Goal: Check status: Check status

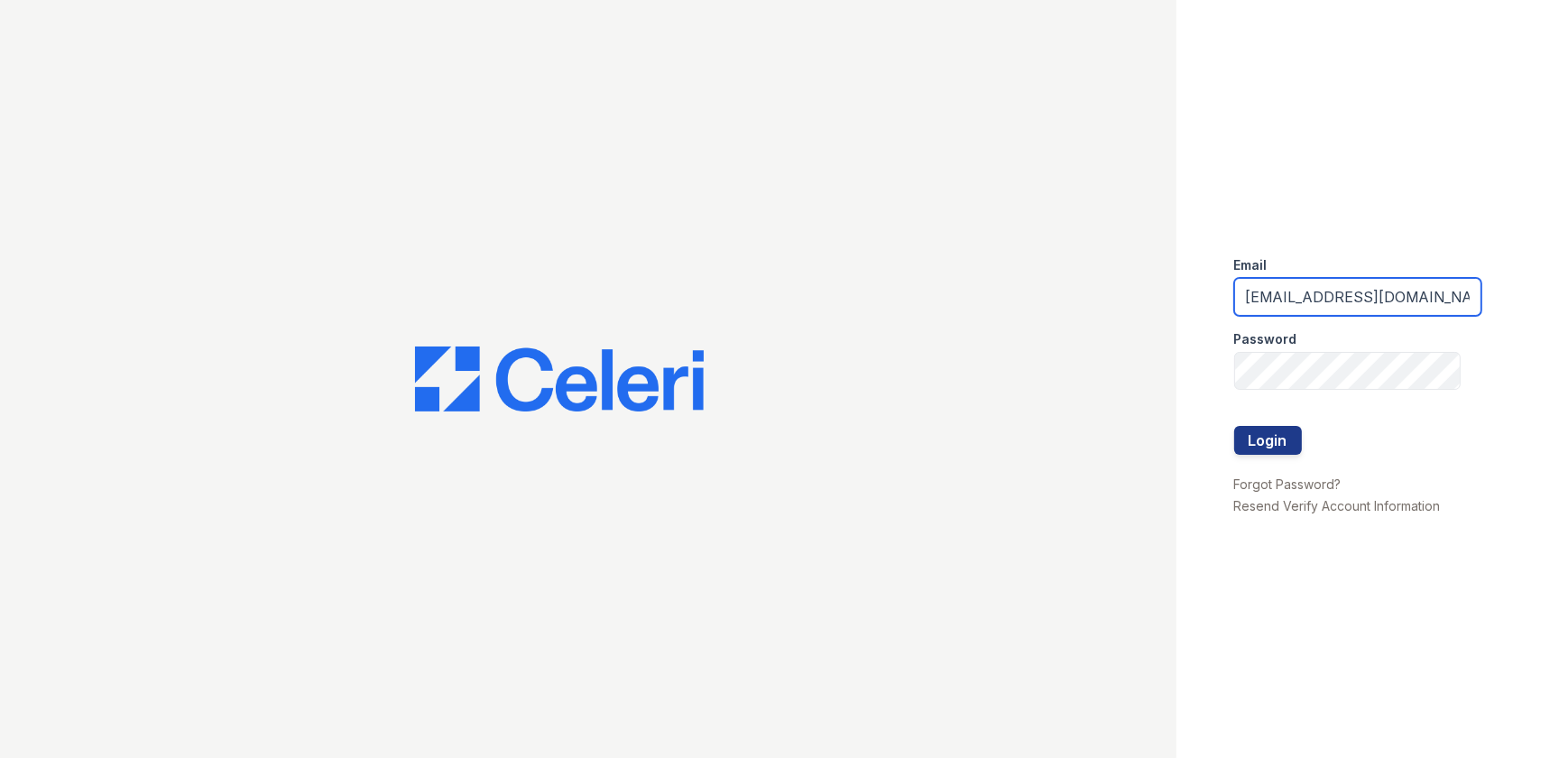
drag, startPoint x: 1405, startPoint y: 307, endPoint x: 803, endPoint y: 355, distance: 603.9
click at [807, 353] on div "Email arrivelex@trinity-pm.com Password Login Forgot Password? Resend Verify Ac…" at bounding box center [784, 379] width 1568 height 758
type input "mflowers@trinity-pm.com"
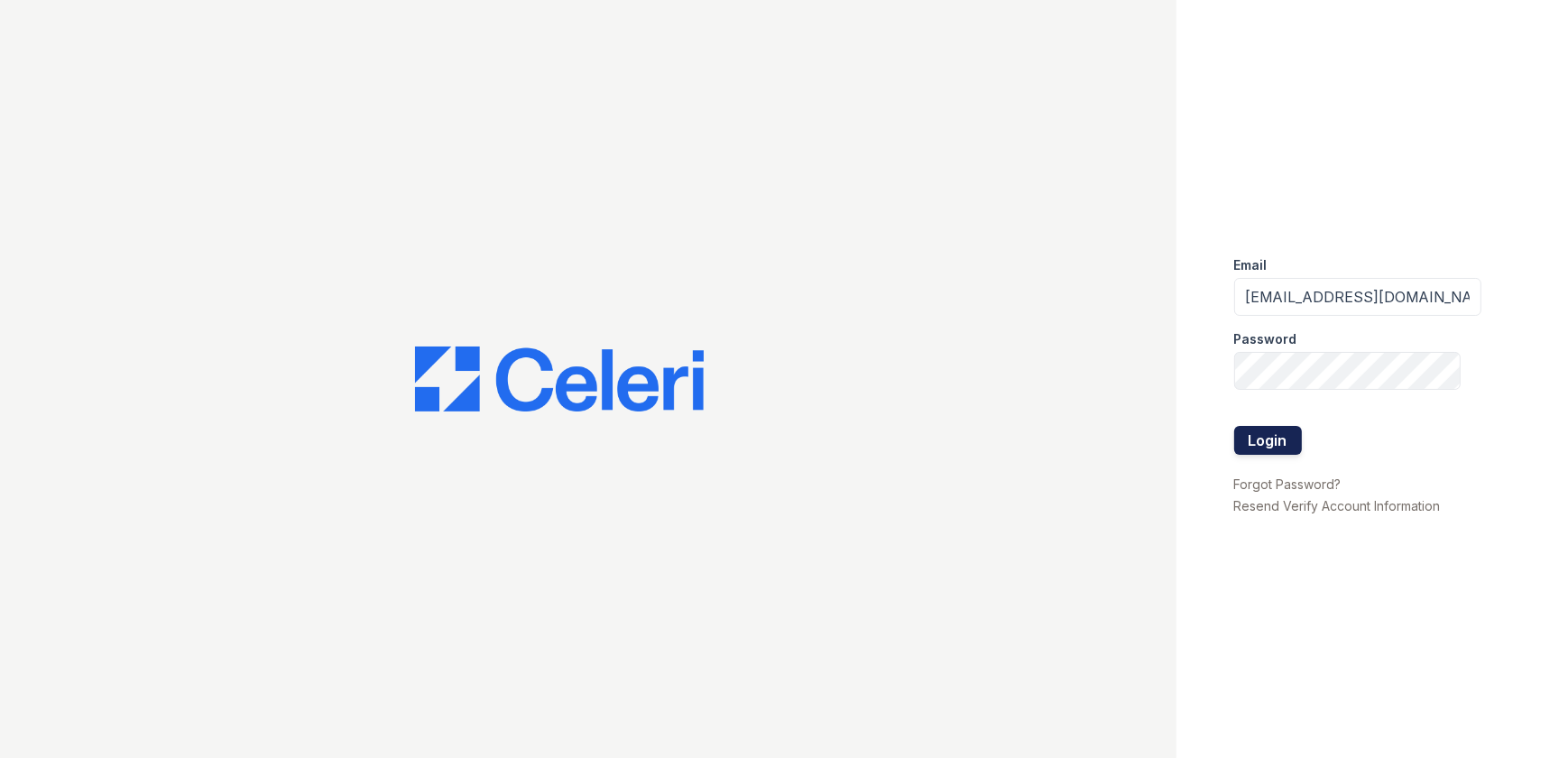
click at [1256, 441] on button "Login" at bounding box center [1268, 441] width 68 height 29
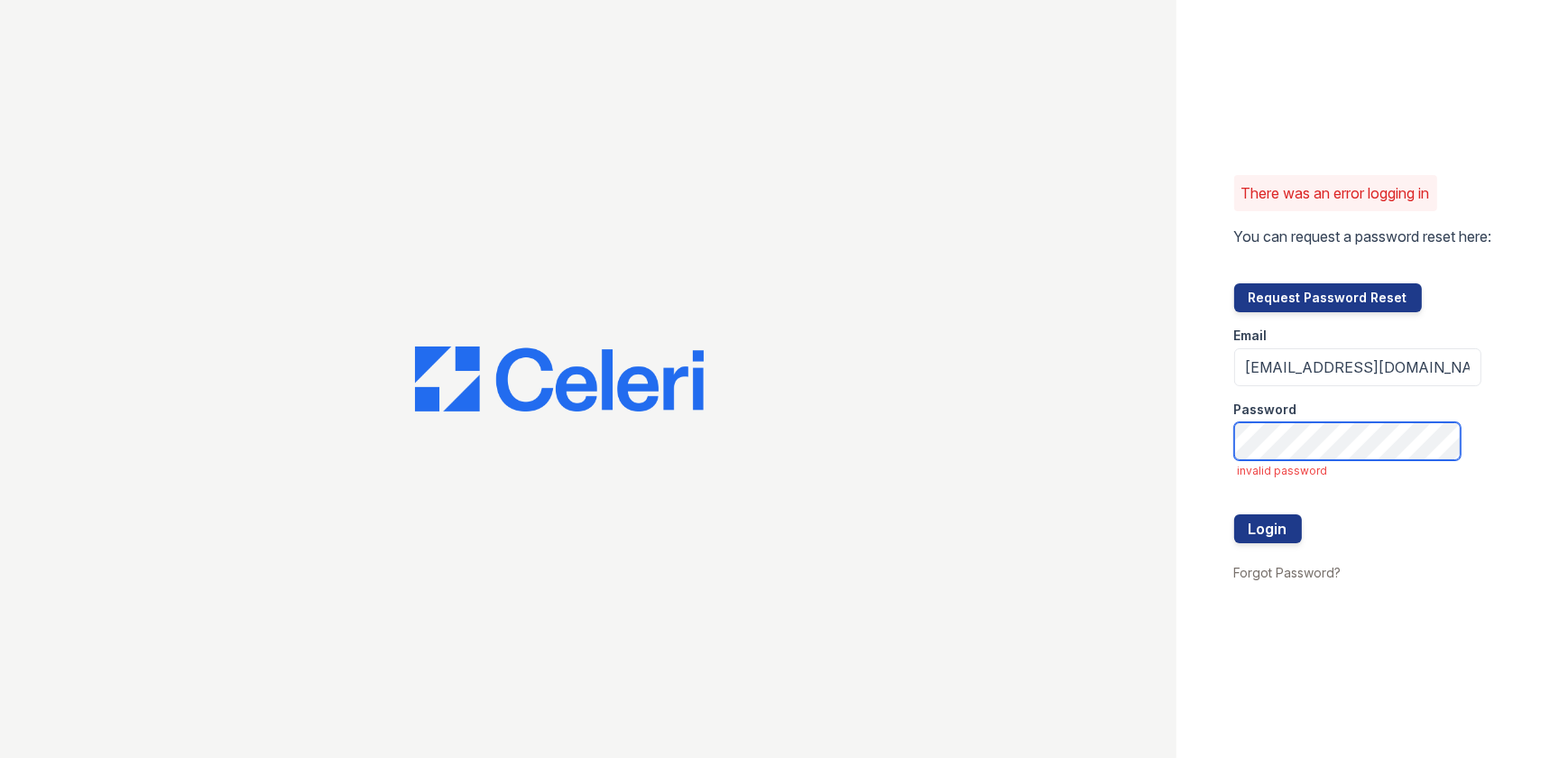
click at [1234, 515] on button "Login" at bounding box center [1268, 530] width 68 height 29
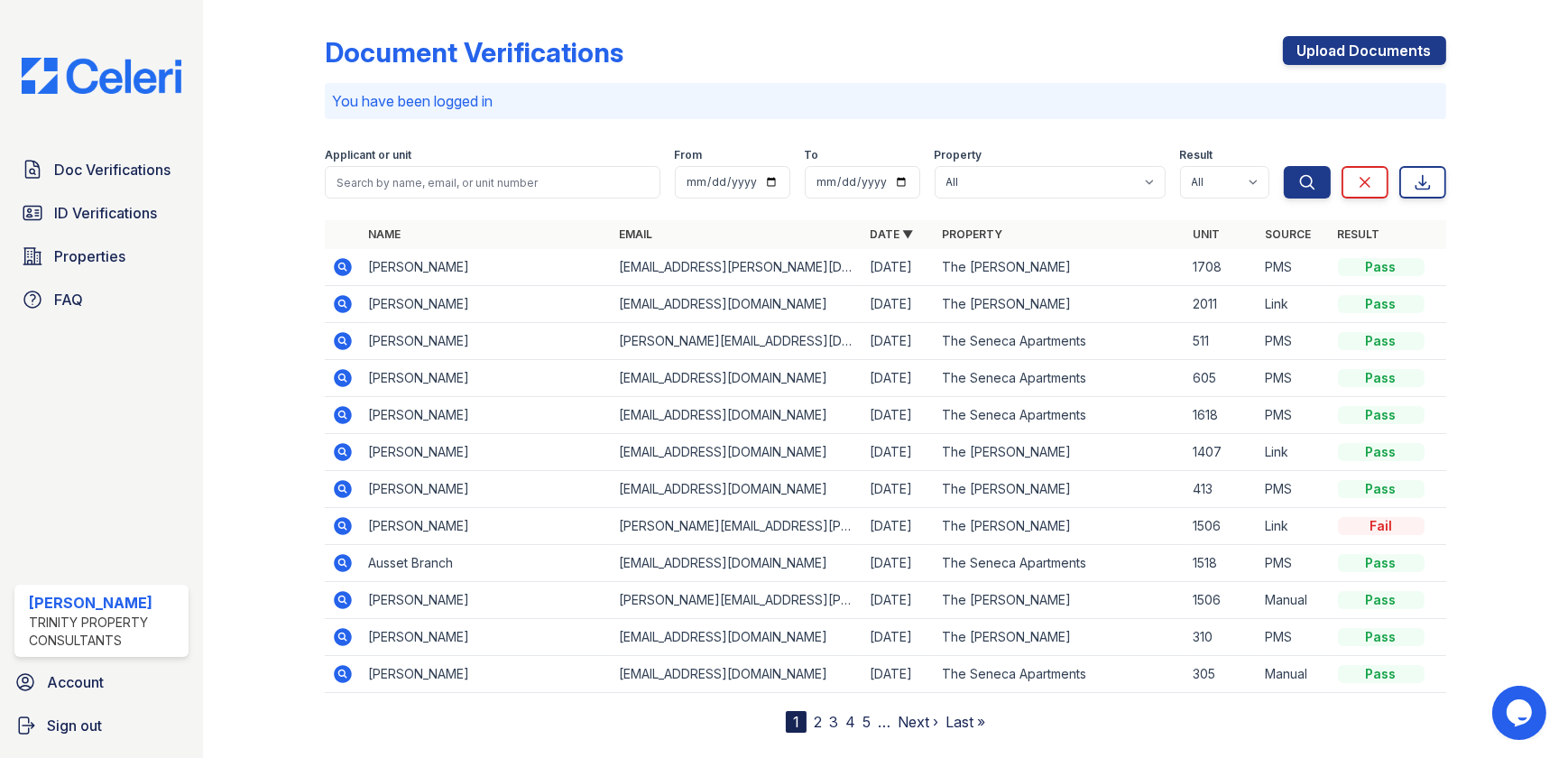
click at [347, 304] on icon at bounding box center [344, 304] width 18 height 18
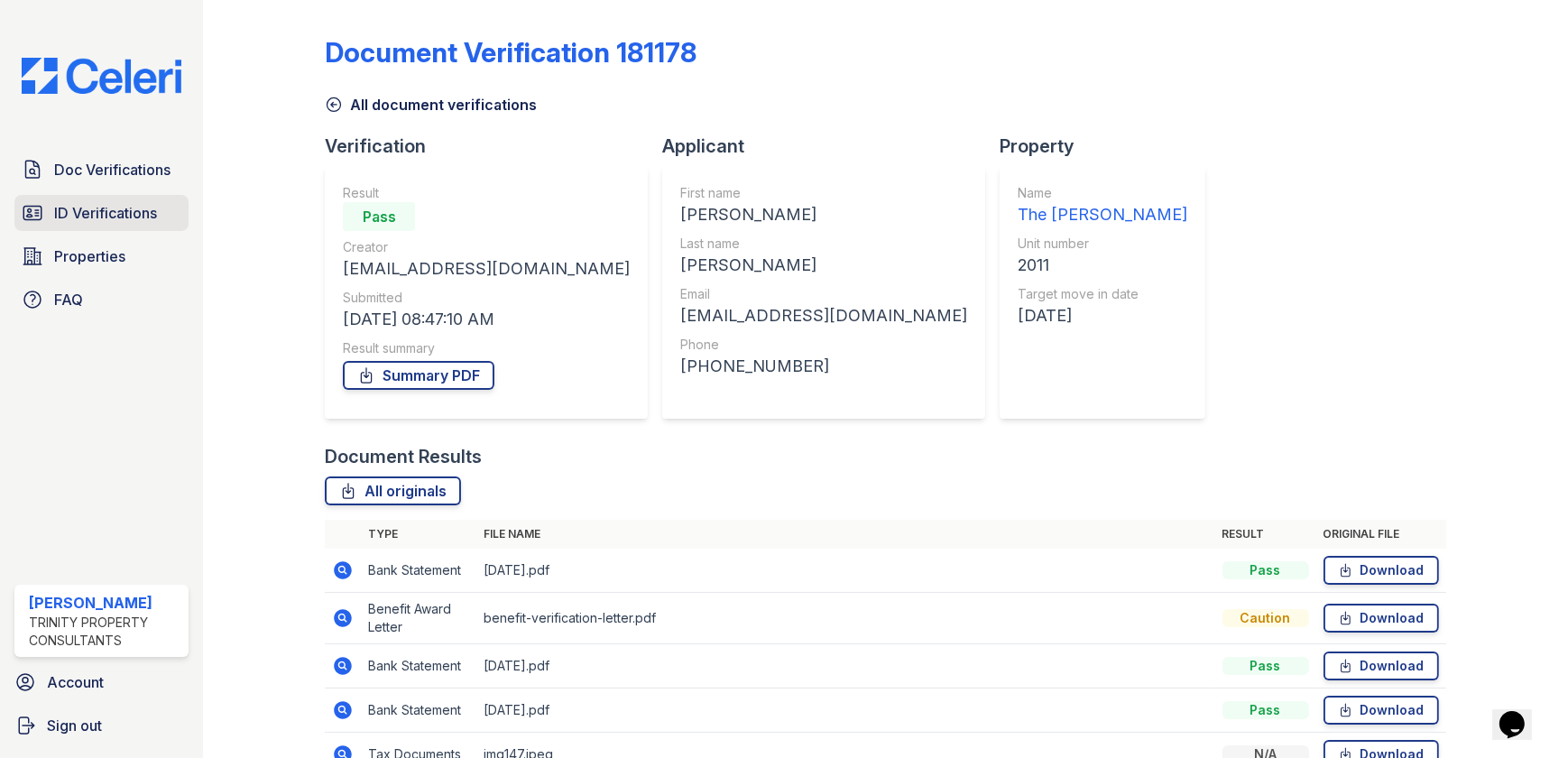
click at [97, 219] on span "ID Verifications" at bounding box center [105, 213] width 103 height 22
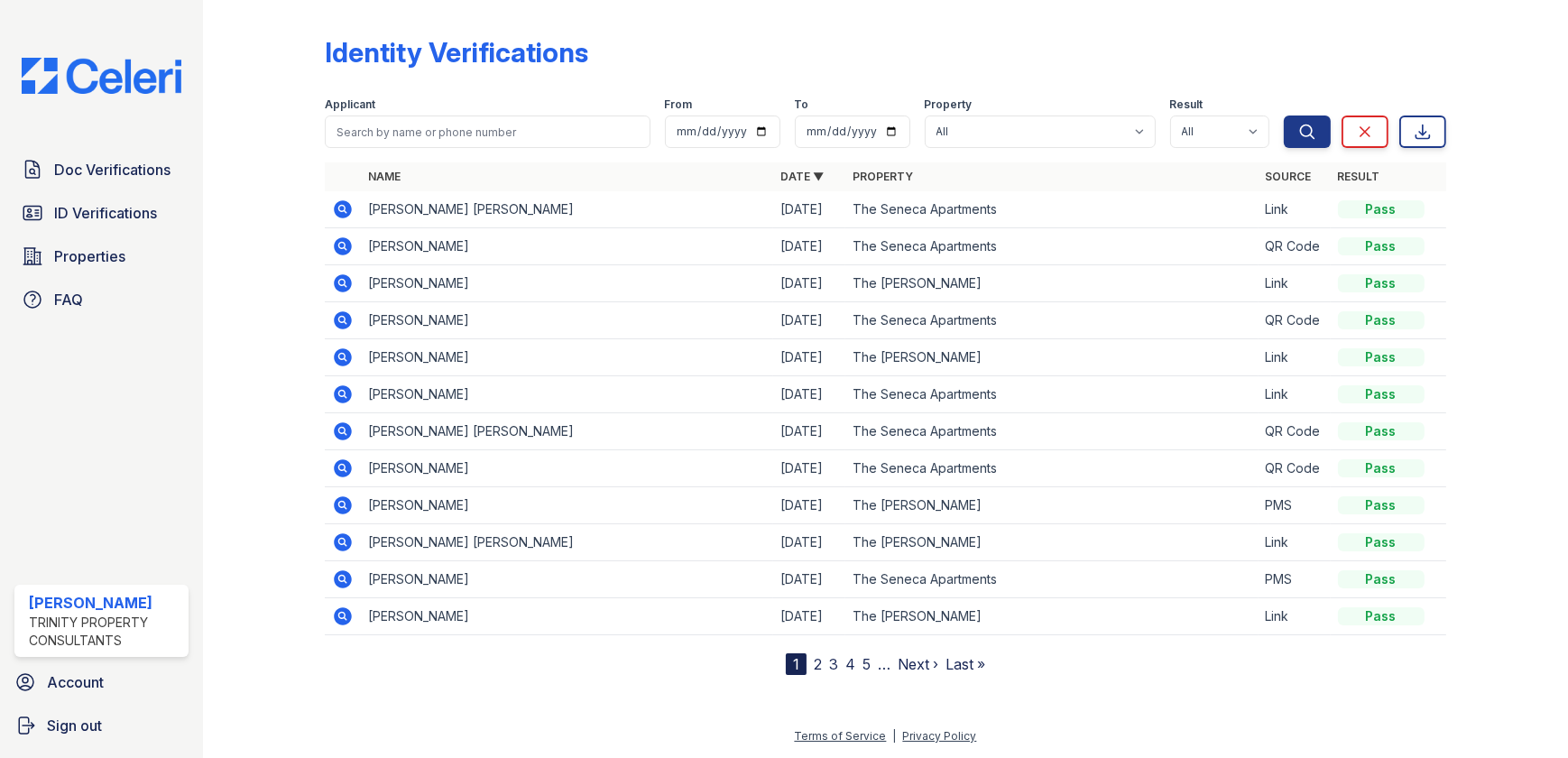
click at [344, 614] on icon at bounding box center [343, 615] width 5 height 5
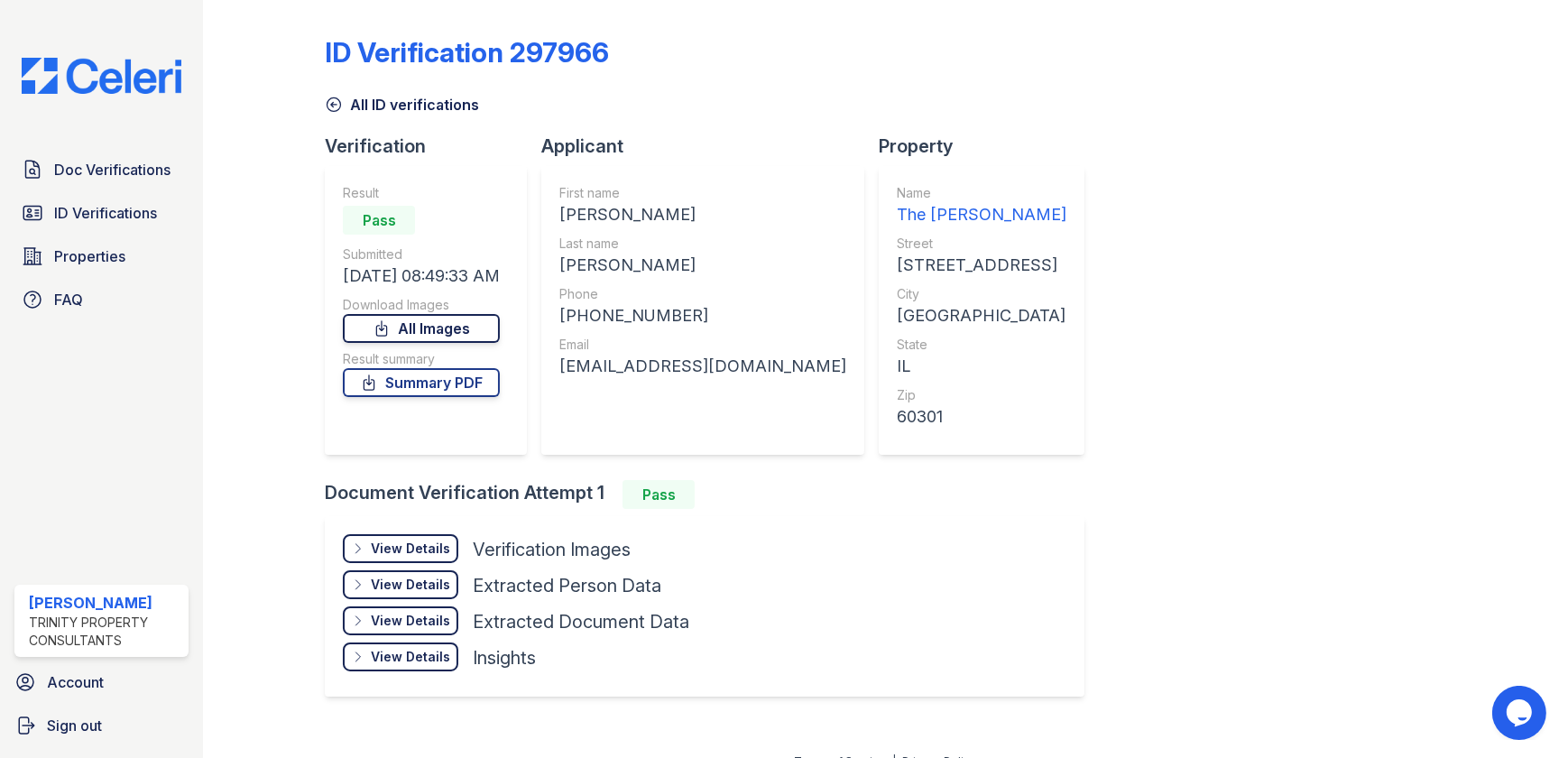
click at [441, 334] on link "All Images" at bounding box center [421, 329] width 157 height 29
click at [847, 608] on div "View Details Details Hide Details Details Verification Images Face Open Documen…" at bounding box center [705, 606] width 760 height 180
drag, startPoint x: 707, startPoint y: 365, endPoint x: 560, endPoint y: 365, distance: 147.0
click at [560, 365] on div "First name [PERSON_NAME] Last name [PERSON_NAME] Phone [PHONE_NUMBER] Email [EM…" at bounding box center [703, 310] width 323 height 289
copy div "[EMAIL_ADDRESS][DOMAIN_NAME]"
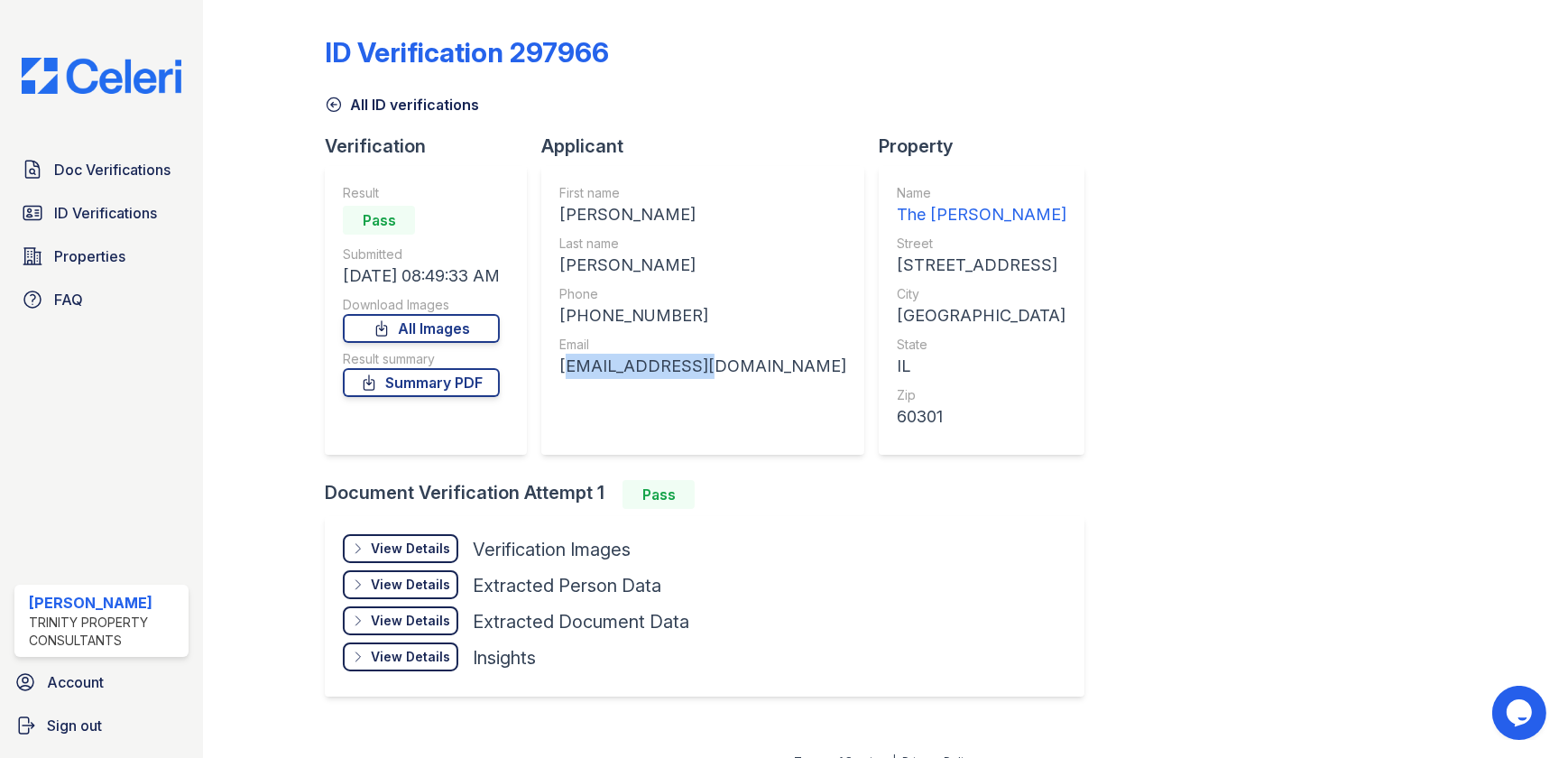
click at [726, 382] on div "First name [PERSON_NAME] Last name [PERSON_NAME] Phone [PHONE_NUMBER] Email [EM…" at bounding box center [703, 310] width 323 height 289
drag, startPoint x: 715, startPoint y: 382, endPoint x: 568, endPoint y: 365, distance: 148.0
click at [568, 365] on div "First name [PERSON_NAME] Last name [PERSON_NAME] Phone [PHONE_NUMBER] Email [EM…" at bounding box center [703, 310] width 323 height 289
copy div "[EMAIL_ADDRESS][DOMAIN_NAME]"
